Goal: Navigation & Orientation: Find specific page/section

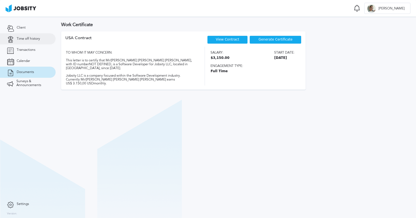
click at [32, 43] on link "Time off history" at bounding box center [28, 38] width 56 height 11
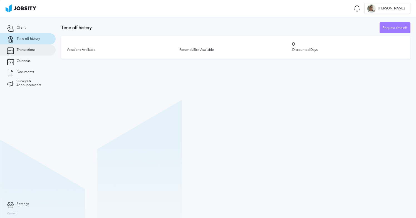
click at [39, 48] on link "Transactions" at bounding box center [28, 50] width 56 height 11
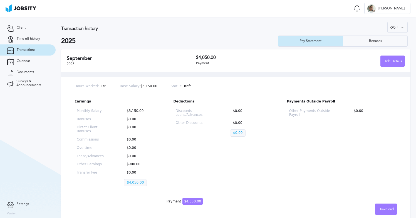
scroll to position [4, 0]
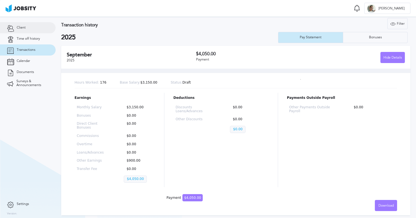
click at [25, 27] on span "Client" at bounding box center [21, 28] width 9 height 4
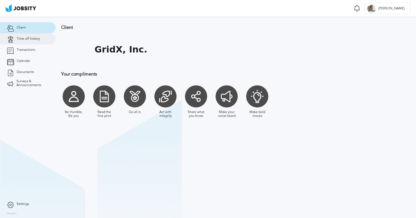
click at [21, 37] on span "Time off history" at bounding box center [28, 39] width 23 height 4
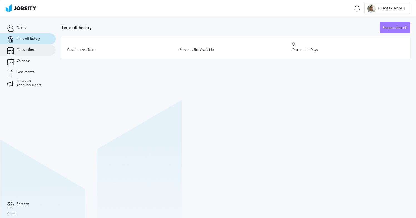
click at [23, 52] on link "Transactions" at bounding box center [28, 50] width 56 height 11
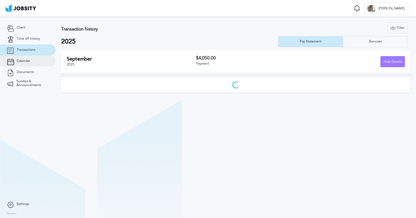
click at [22, 61] on span "Calendar" at bounding box center [23, 61] width 13 height 4
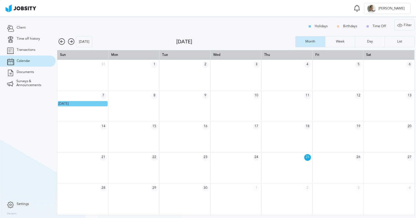
click at [296, 138] on td at bounding box center [286, 137] width 51 height 31
drag, startPoint x: 292, startPoint y: 129, endPoint x: 309, endPoint y: 144, distance: 22.5
click at [309, 144] on div "14 15 16 17 18 19 20" at bounding box center [235, 137] width 357 height 31
click at [280, 141] on td at bounding box center [286, 137] width 51 height 31
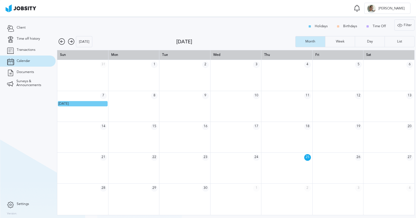
click at [256, 126] on span "17" at bounding box center [256, 127] width 7 height 7
click at [246, 129] on td "17" at bounding box center [235, 127] width 51 height 10
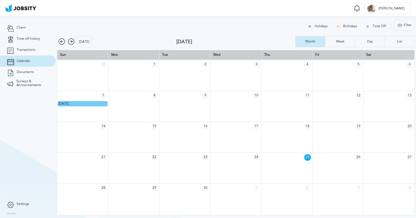
click at [246, 139] on td at bounding box center [235, 137] width 51 height 31
